Goal: Entertainment & Leisure: Consume media (video, audio)

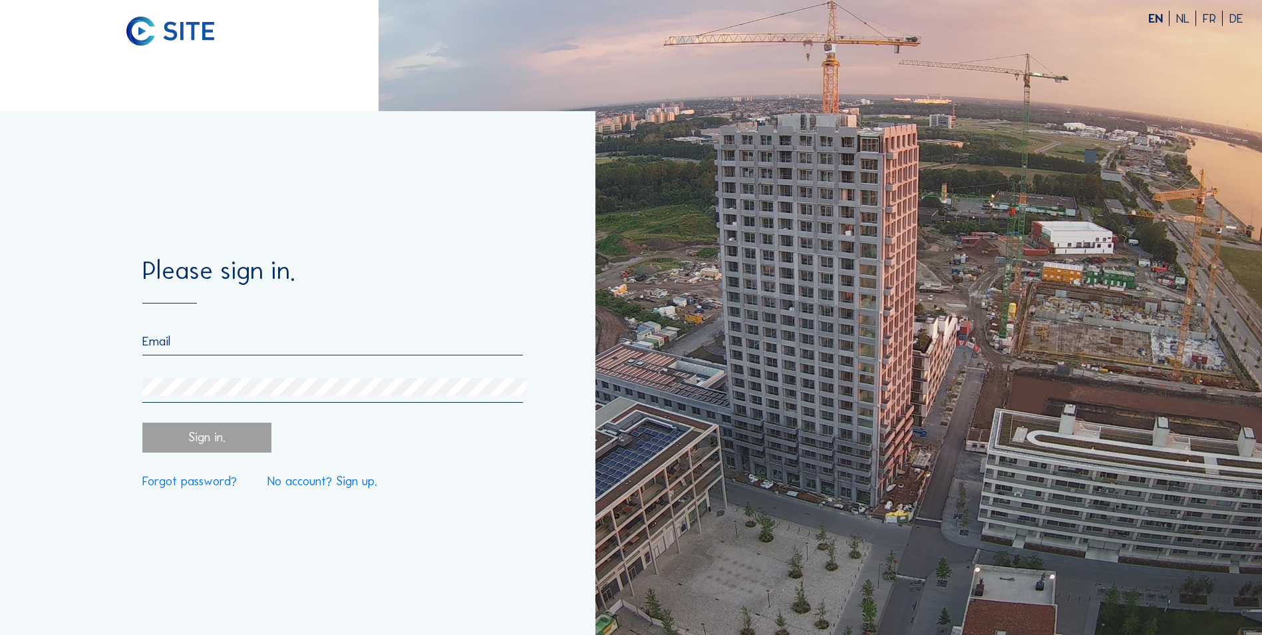
type input "[EMAIL_ADDRESS][DOMAIN_NAME]"
click at [220, 444] on div "Sign in." at bounding box center [206, 438] width 128 height 30
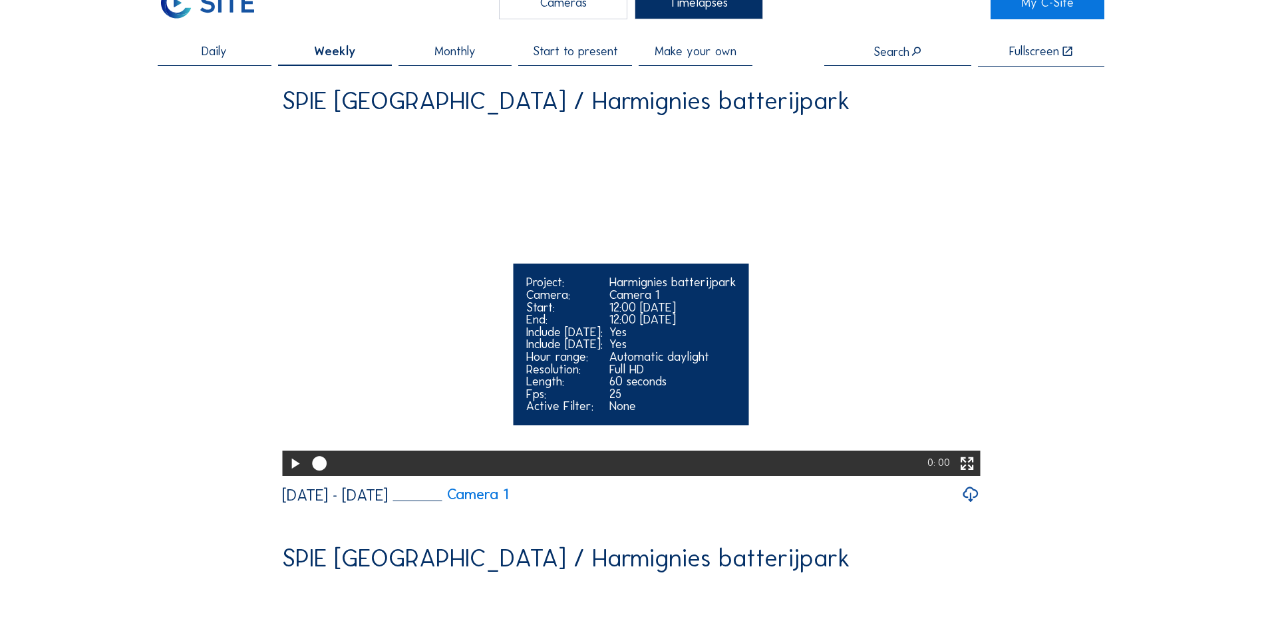
scroll to position [67, 0]
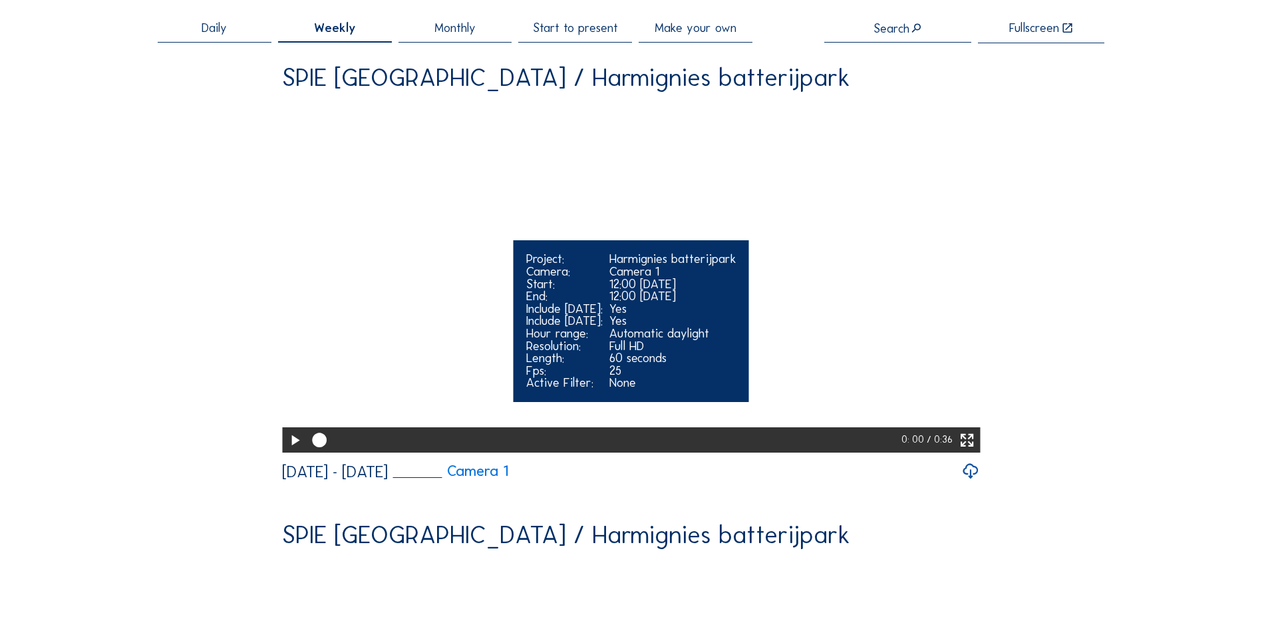
click at [973, 451] on icon at bounding box center [967, 440] width 17 height 21
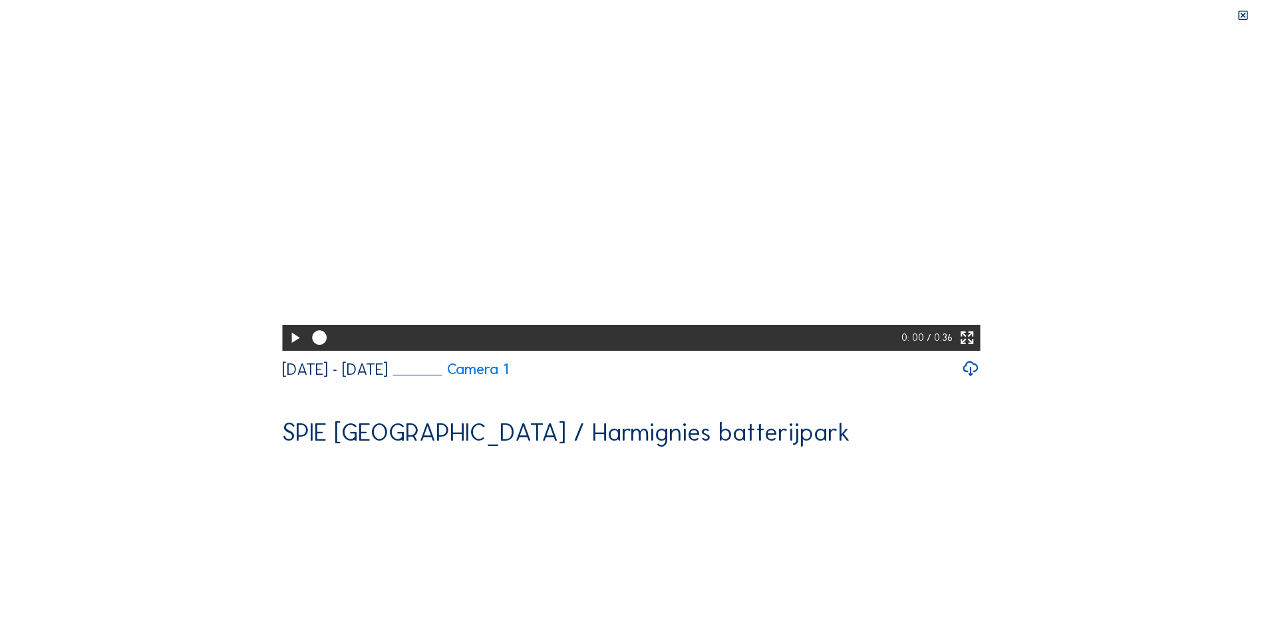
scroll to position [0, 0]
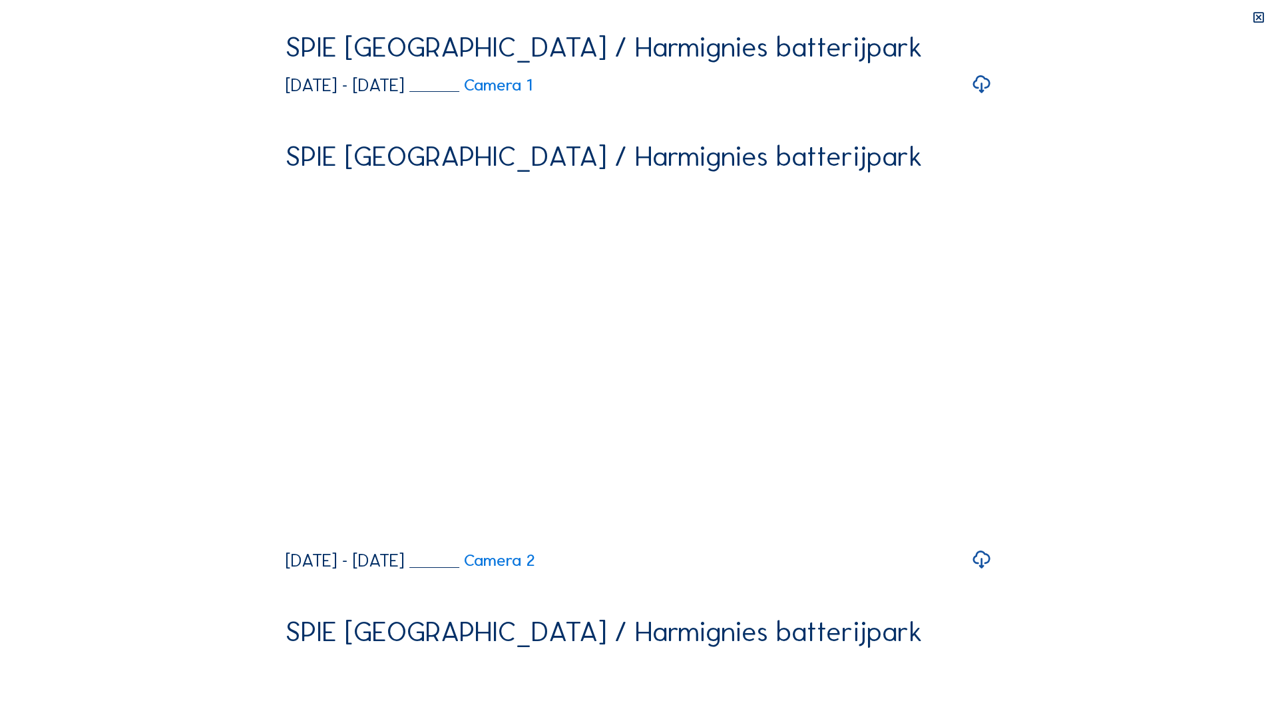
click at [992, 387] on video "Your browser does not support the video tag." at bounding box center [638, 209] width 707 height 353
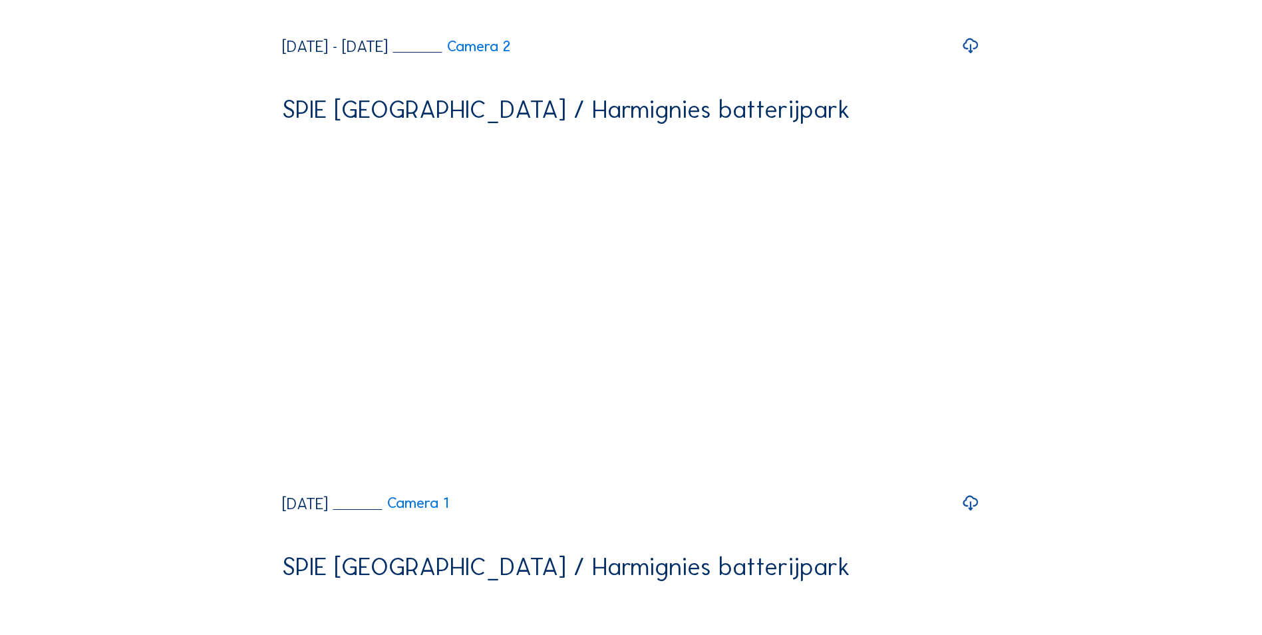
scroll to position [599, 0]
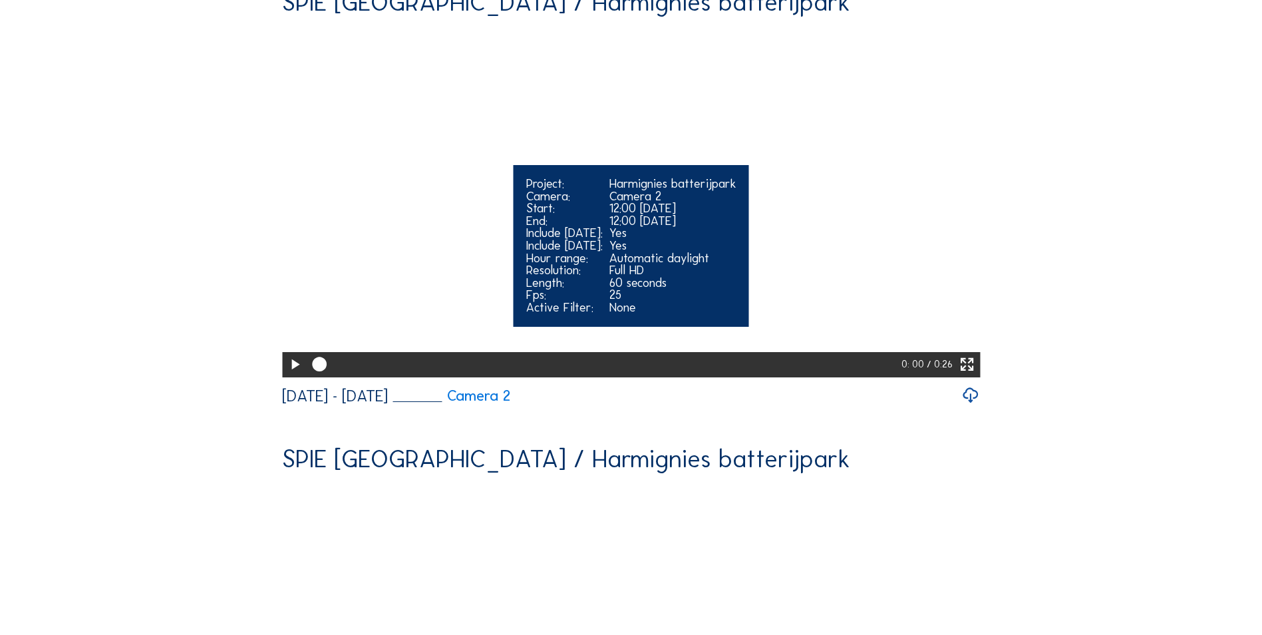
click at [519, 327] on div "Project: Harmignies batterijpark Camera: Camera 2 Start: 12:00 [DATE] End: 12:0…" at bounding box center [632, 246] width 236 height 162
click at [292, 375] on icon at bounding box center [294, 364] width 17 height 21
click at [969, 375] on icon at bounding box center [967, 364] width 17 height 21
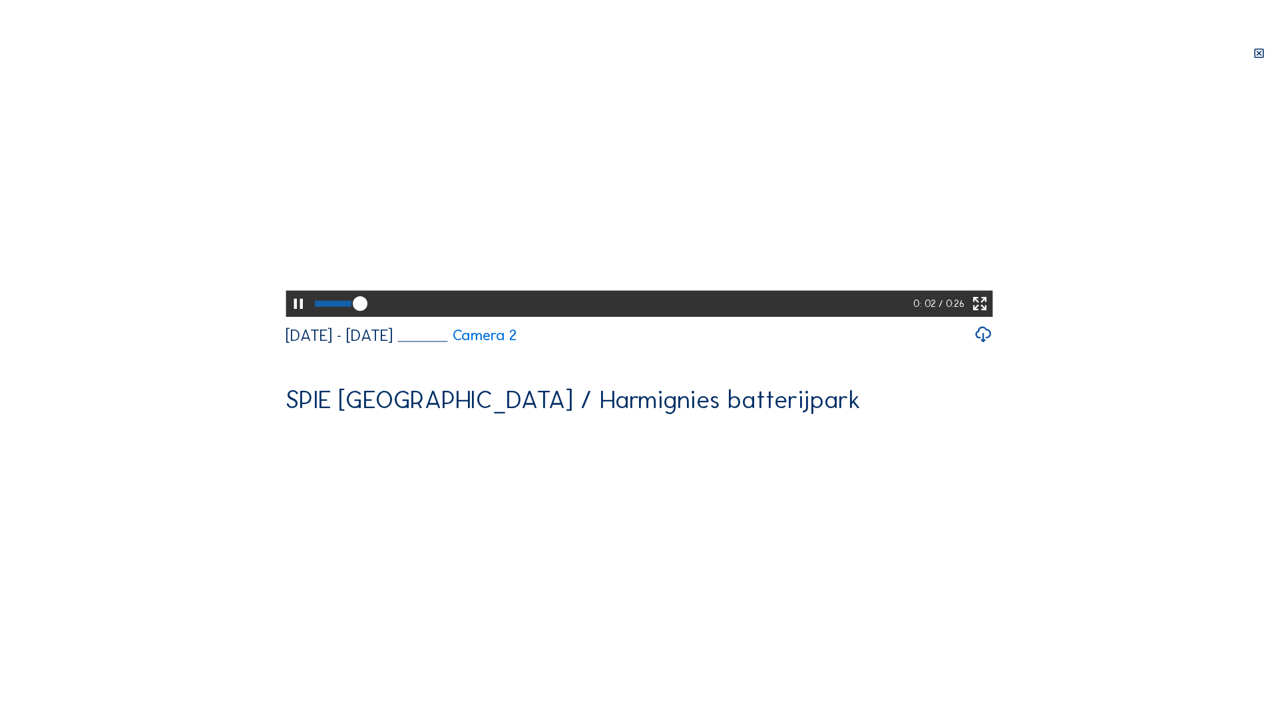
scroll to position [496, 0]
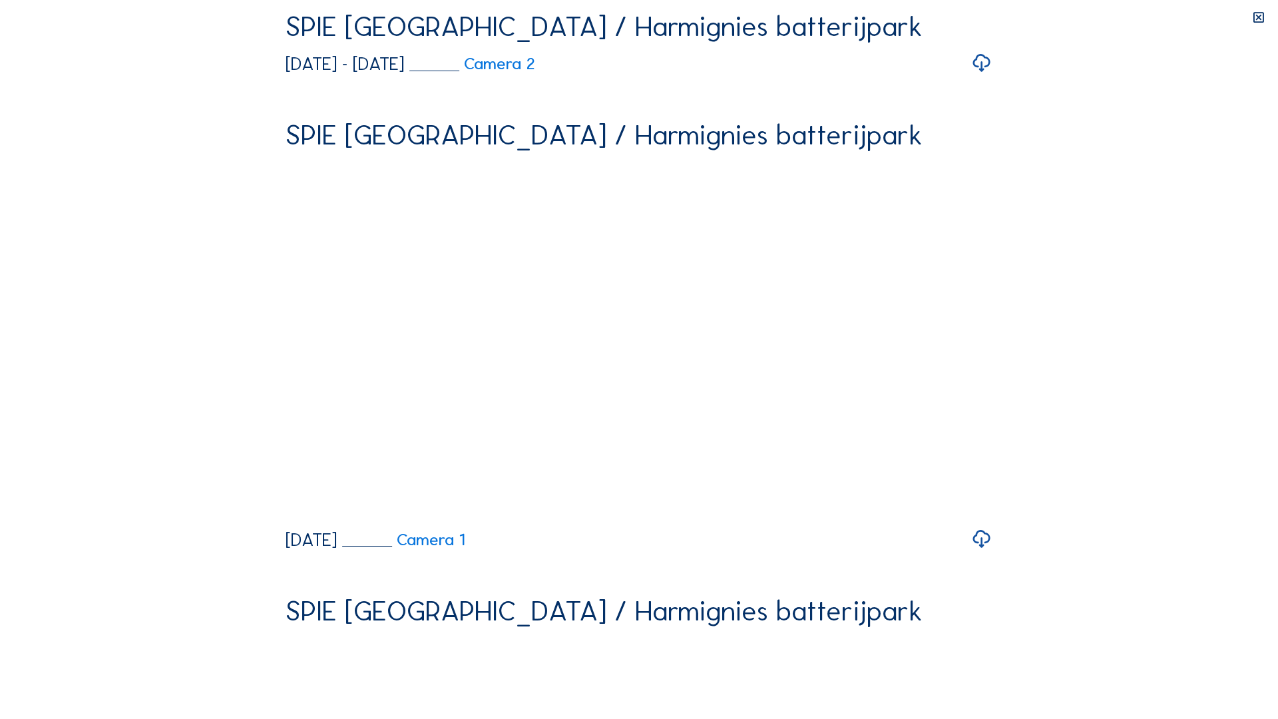
drag, startPoint x: 198, startPoint y: 701, endPoint x: 164, endPoint y: 713, distance: 35.4
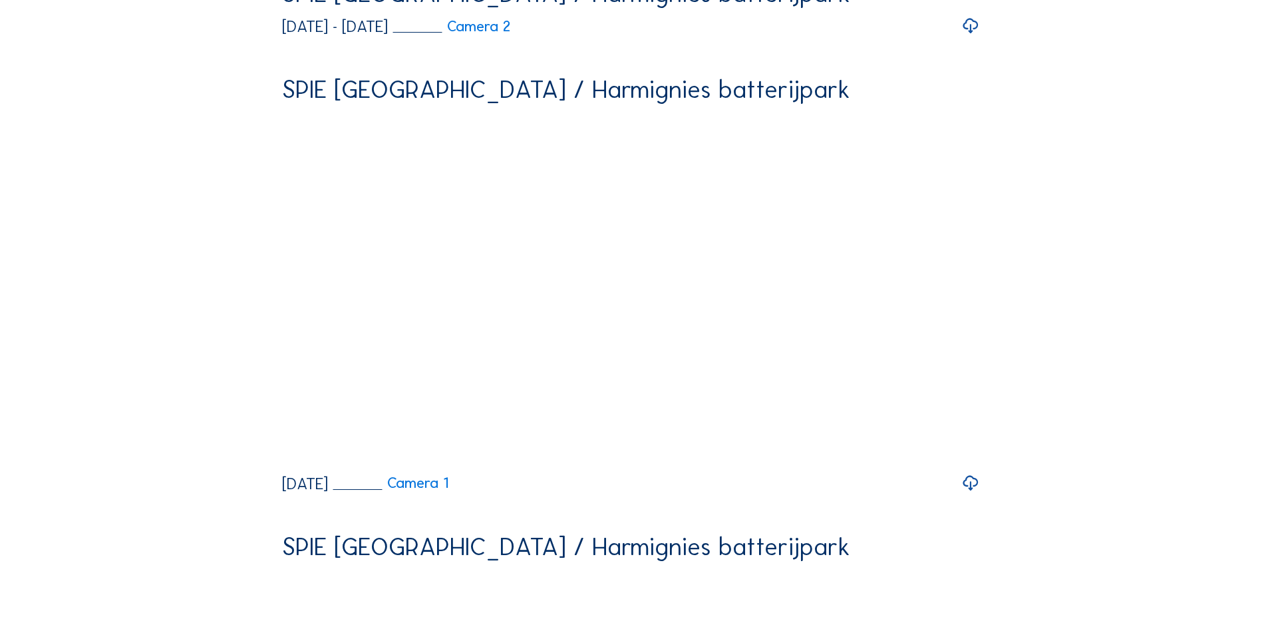
scroll to position [607, 0]
